Goal: Obtain resource: Download file/media

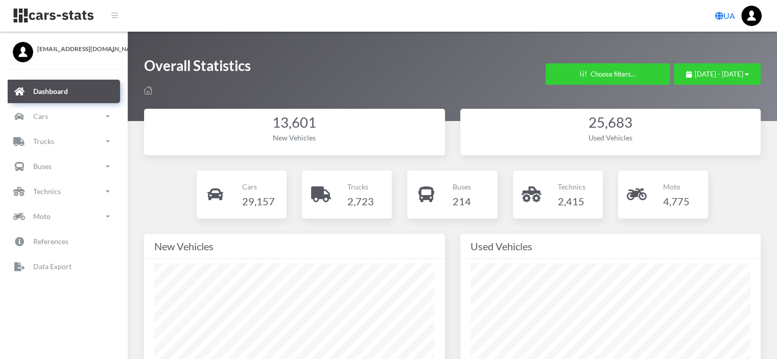
click at [694, 70] on span "[DATE] - [DATE]" at bounding box center [718, 74] width 49 height 8
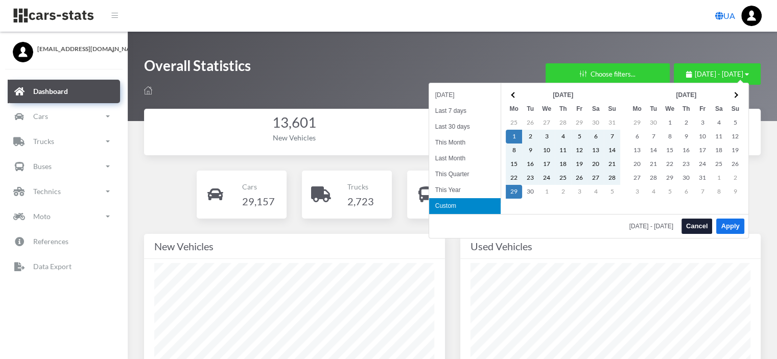
click at [676, 91] on th "[DATE]" at bounding box center [686, 95] width 82 height 14
click at [449, 139] on li "This Month" at bounding box center [464, 143] width 71 height 16
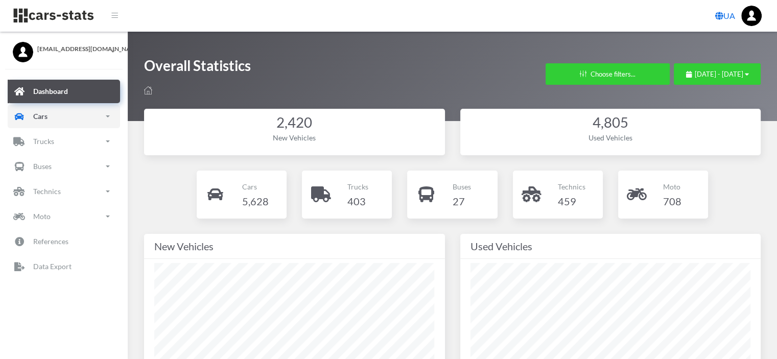
click at [63, 124] on link "Cars" at bounding box center [64, 116] width 112 height 23
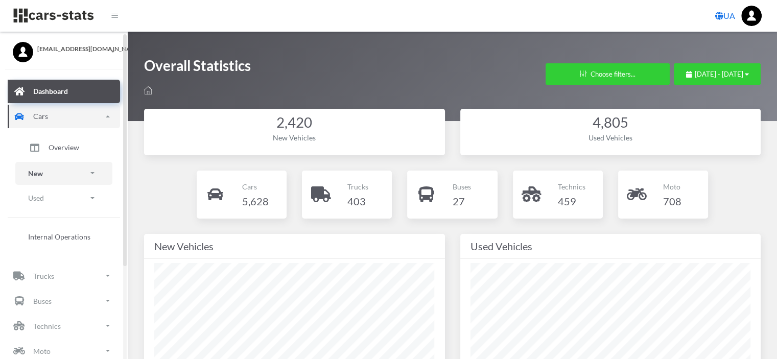
click at [41, 171] on p "New" at bounding box center [35, 173] width 15 height 13
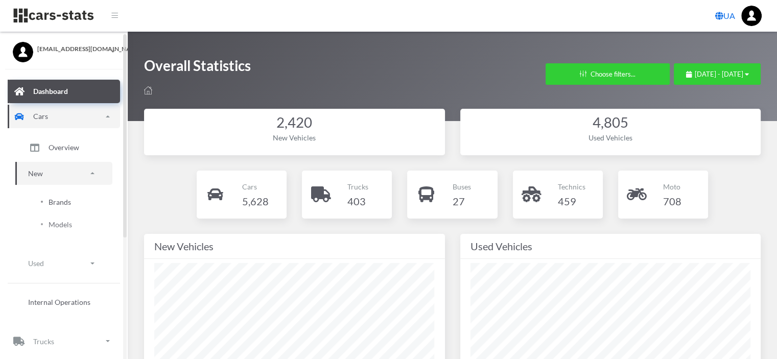
click at [53, 199] on span "Brands" at bounding box center [60, 202] width 22 height 11
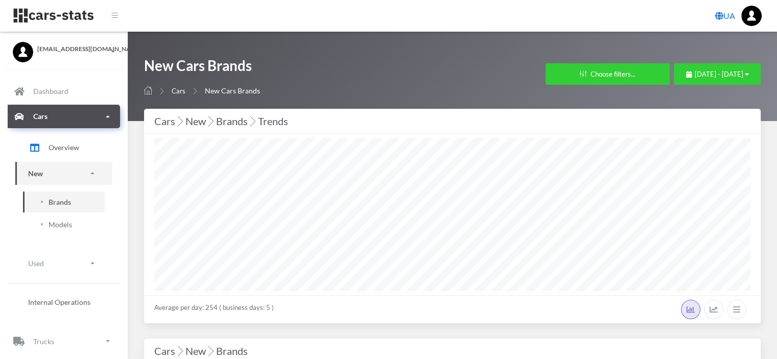
select select "25"
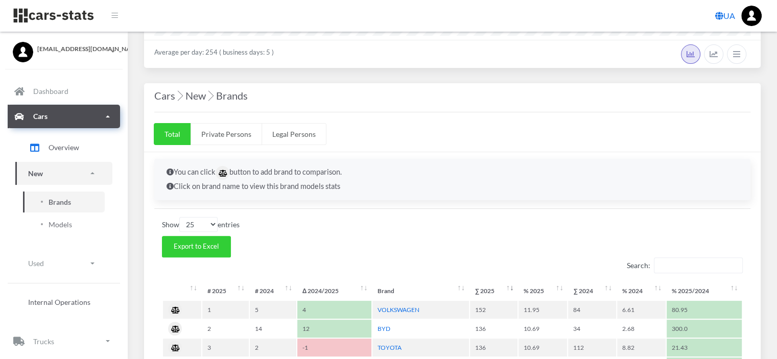
scroll to position [357, 0]
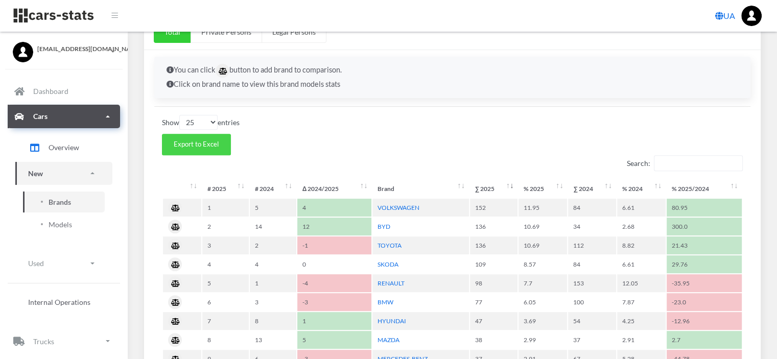
click at [174, 140] on span "Export to Excel" at bounding box center [196, 144] width 45 height 8
